Goal: Information Seeking & Learning: Learn about a topic

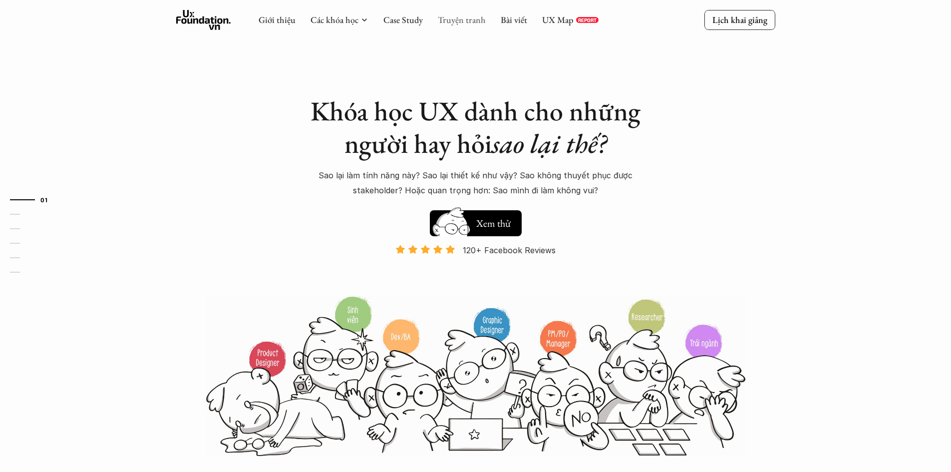
click at [455, 20] on link "Truyện tranh" at bounding box center [462, 19] width 48 height 11
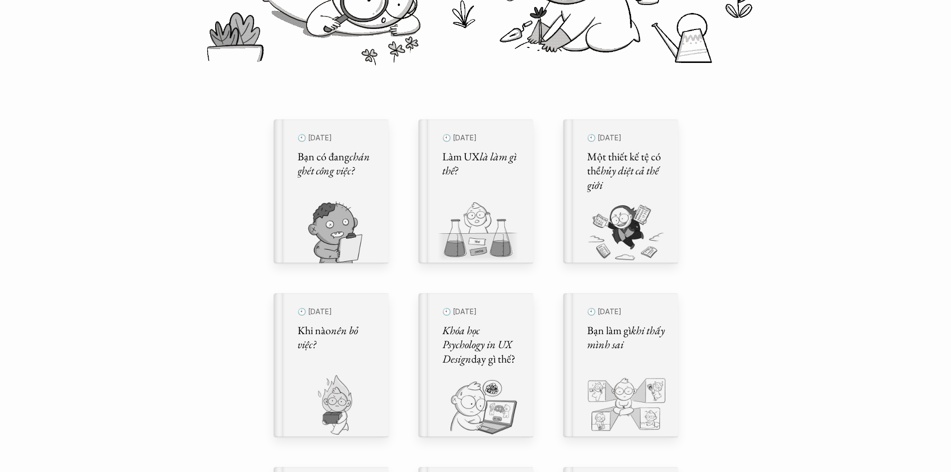
scroll to position [250, 0]
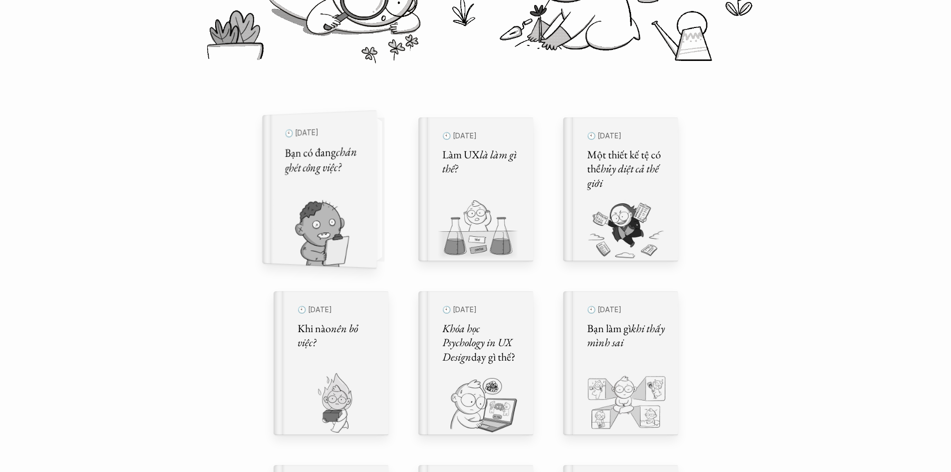
click at [304, 165] on em "chán ghét công việc?" at bounding box center [322, 159] width 74 height 32
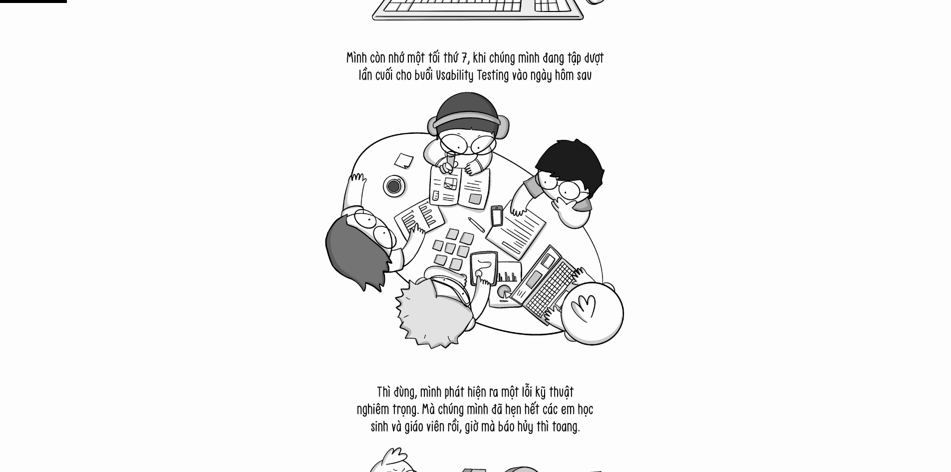
scroll to position [649, 0]
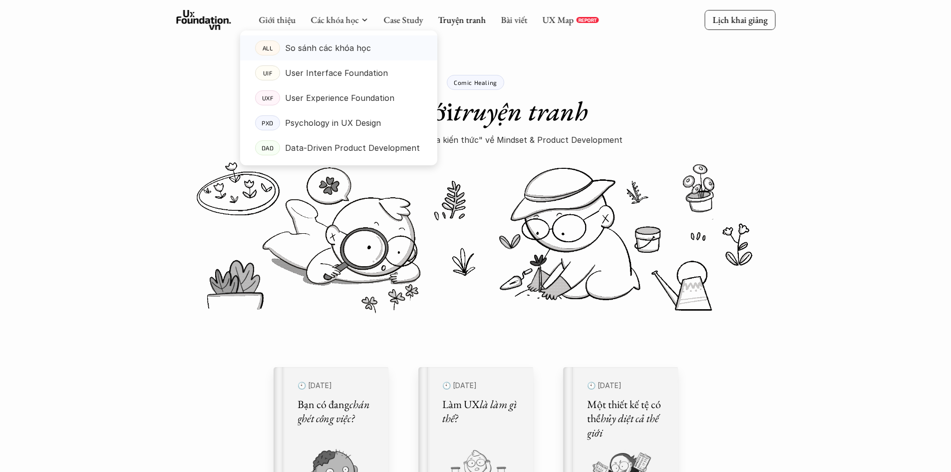
click at [335, 50] on p "So sánh các khóa học" at bounding box center [328, 47] width 86 height 15
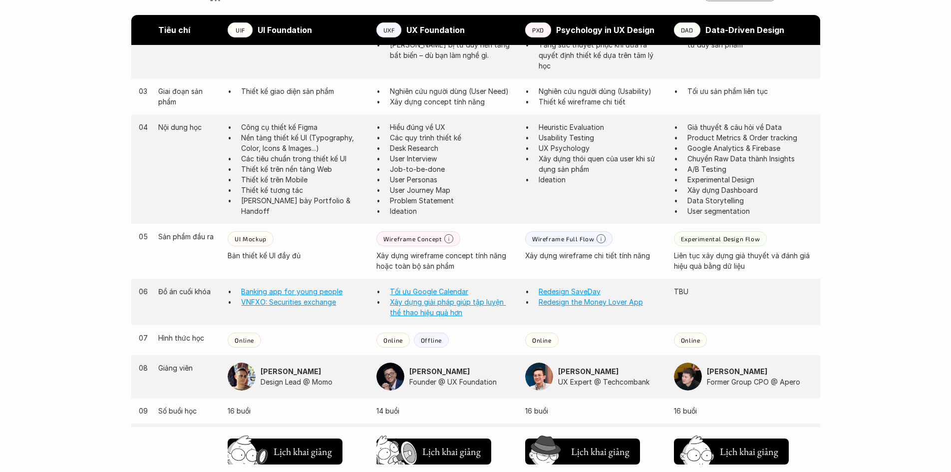
scroll to position [649, 0]
